Goal: Task Accomplishment & Management: Manage account settings

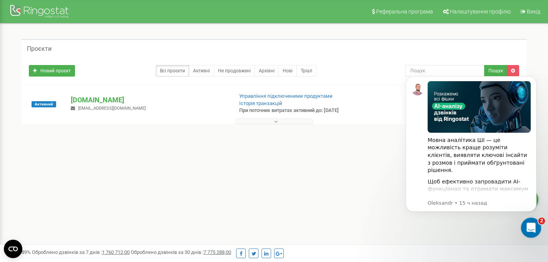
click at [526, 233] on div "Открыть службу сообщений Intercom" at bounding box center [529, 226] width 25 height 25
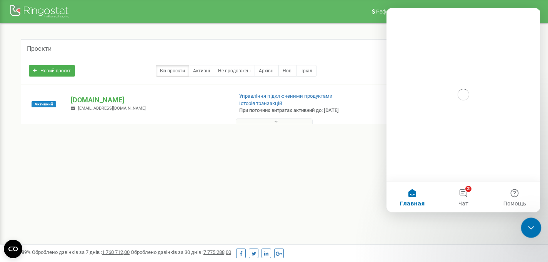
click at [526, 233] on div "Закрыть службу сообщений Intercom" at bounding box center [529, 226] width 18 height 18
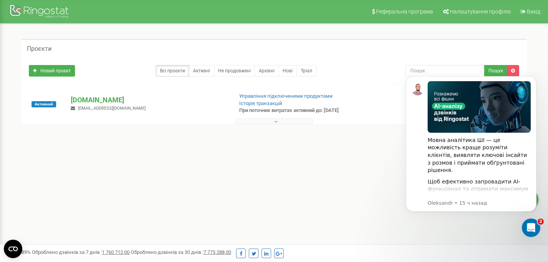
click at [256, 156] on div "Проєкти Новий проєкт Всі проєкти Активні Не продовжені Архівні [GEOGRAPHIC_DATA…" at bounding box center [274, 94] width 536 height 143
click at [444, 121] on img "Message content" at bounding box center [478, 107] width 103 height 52
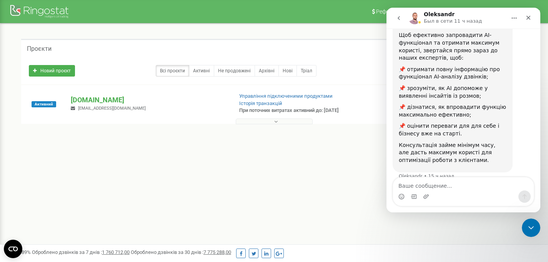
click at [448, 121] on div "Мовна аналітика ШІ — це можливість краще розуміти клієнтів, виявляти ключові ін…" at bounding box center [453, 52] width 108 height 221
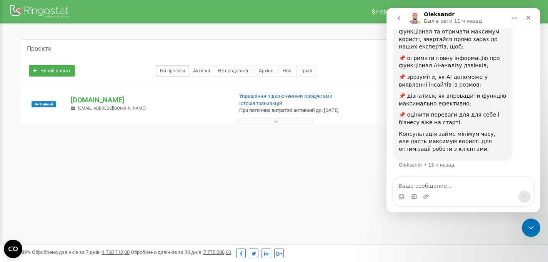
click at [285, 179] on div "Реферальна програма Налаштування профілю Вихід Проєкти Новий проєкт Всі проєкти…" at bounding box center [274, 230] width 548 height 461
click at [527, 233] on div "Закрыть службу сообщений Intercom" at bounding box center [529, 226] width 18 height 18
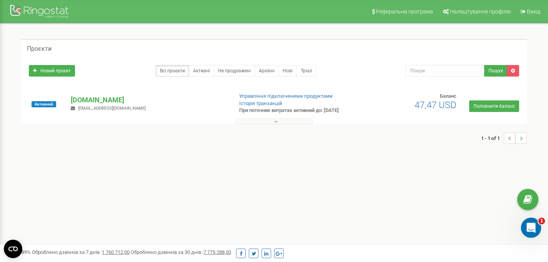
drag, startPoint x: 532, startPoint y: 220, endPoint x: 1052, endPoint y: 436, distance: 563.2
click at [532, 219] on div "Открыть службу сообщений Intercom" at bounding box center [529, 226] width 25 height 25
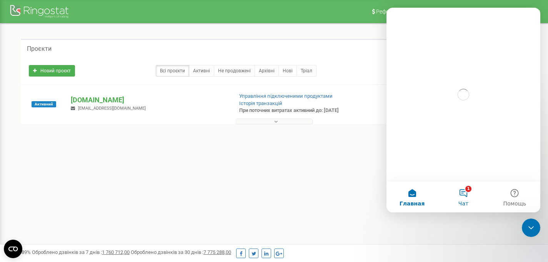
click at [464, 199] on button "1 Чат" at bounding box center [462, 196] width 51 height 31
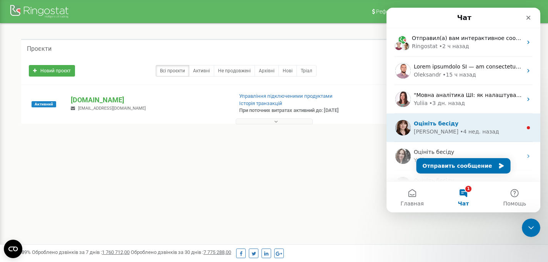
click at [480, 127] on div "Оцініть бесіду" at bounding box center [468, 124] width 108 height 8
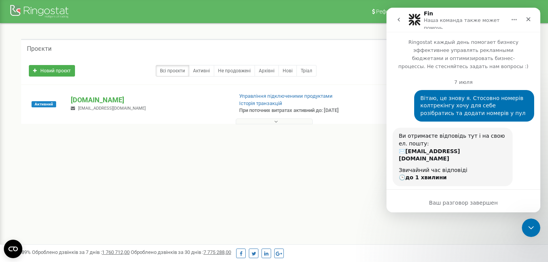
scroll to position [56, 0]
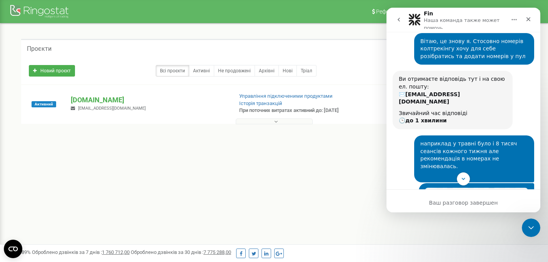
click at [304, 186] on div "Реферальна програма Налаштування профілю Вихід Проєкти Новий проєкт Всі проєкти…" at bounding box center [274, 230] width 548 height 461
click at [396, 19] on icon "go back" at bounding box center [399, 20] width 6 height 6
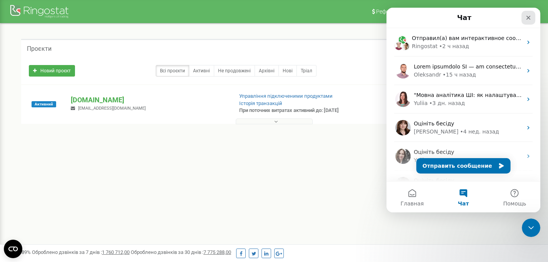
click at [524, 18] on div "Закрыть" at bounding box center [528, 18] width 14 height 14
